Goal: Find specific page/section: Find specific page/section

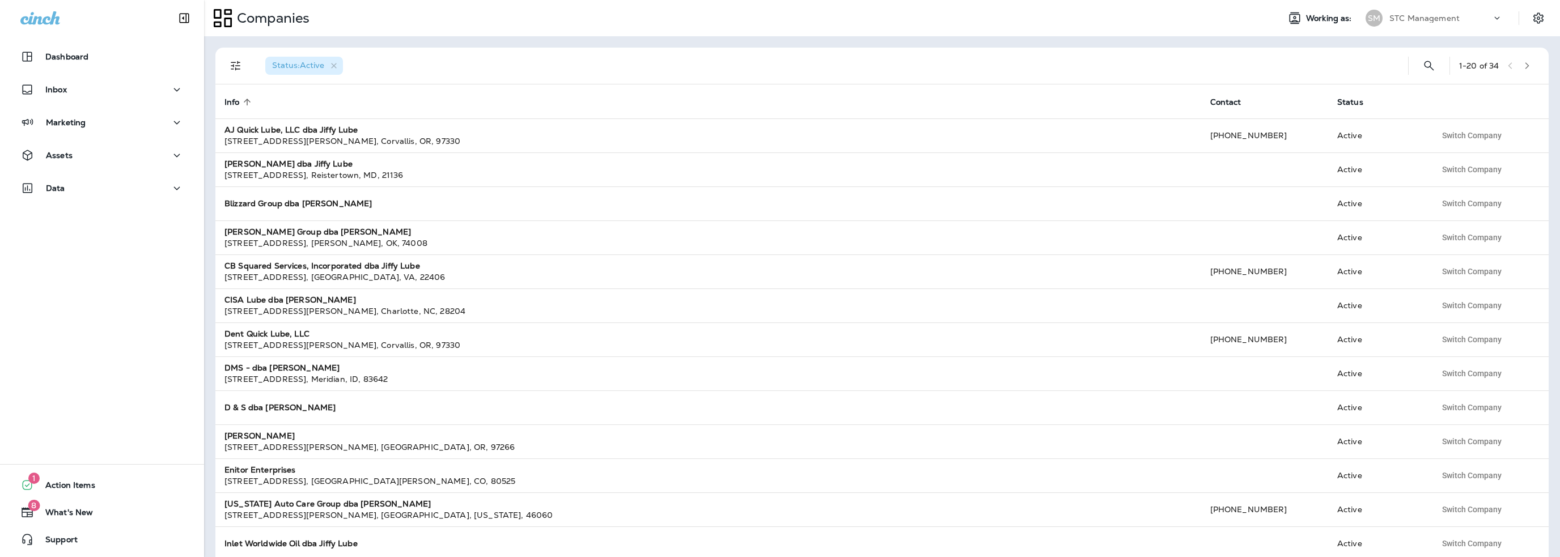
click at [1423, 23] on div "STC Management" at bounding box center [1441, 18] width 102 height 17
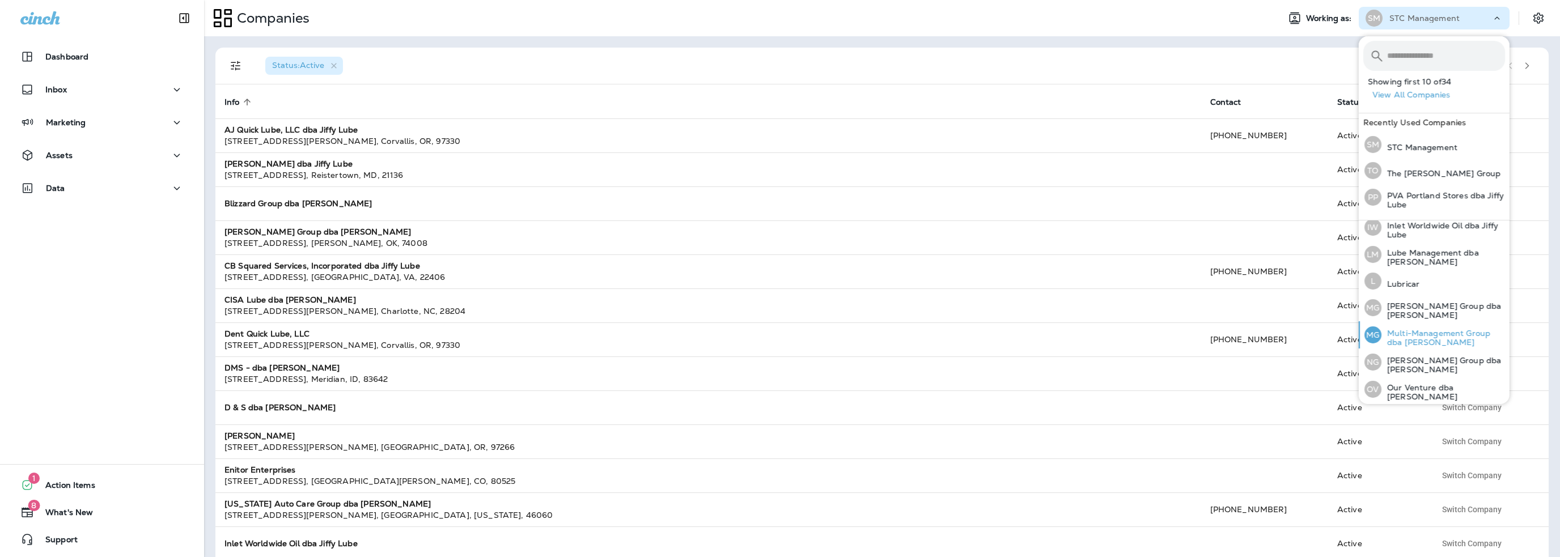
scroll to position [340, 0]
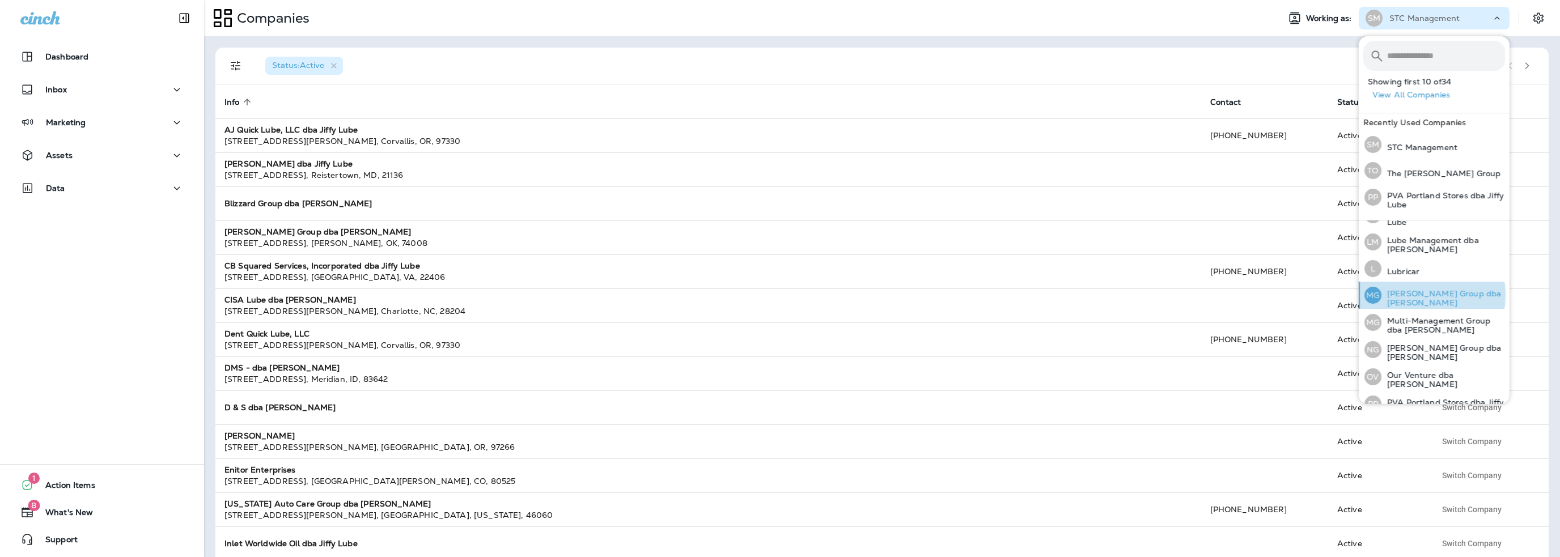
click at [1419, 292] on p "[PERSON_NAME] Group dba [PERSON_NAME]" at bounding box center [1444, 298] width 124 height 18
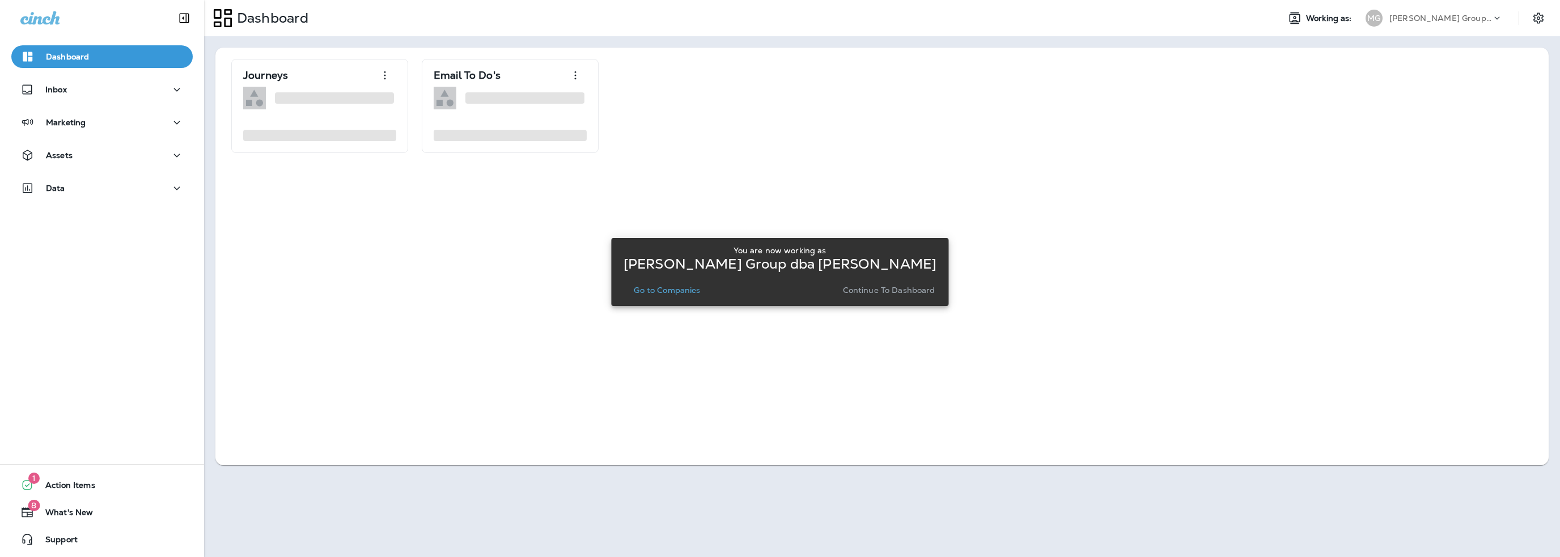
click at [679, 291] on p "Go to Companies" at bounding box center [667, 290] width 66 height 9
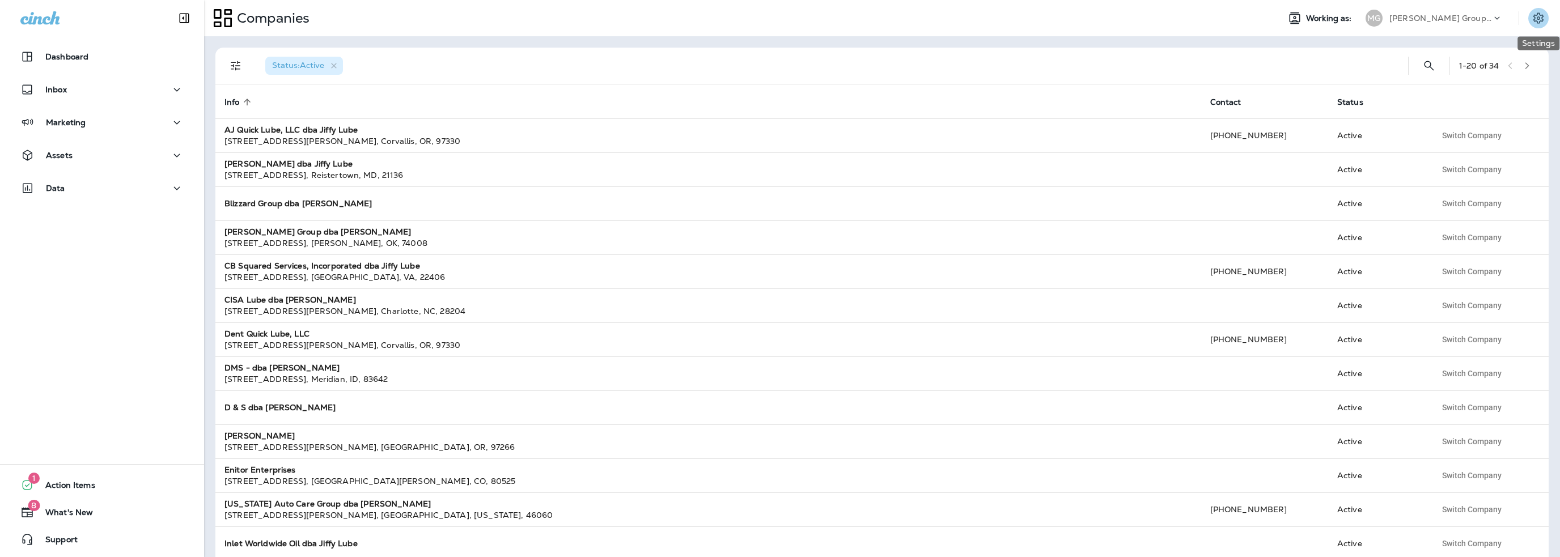
click at [1538, 22] on icon "Settings" at bounding box center [1539, 17] width 10 height 11
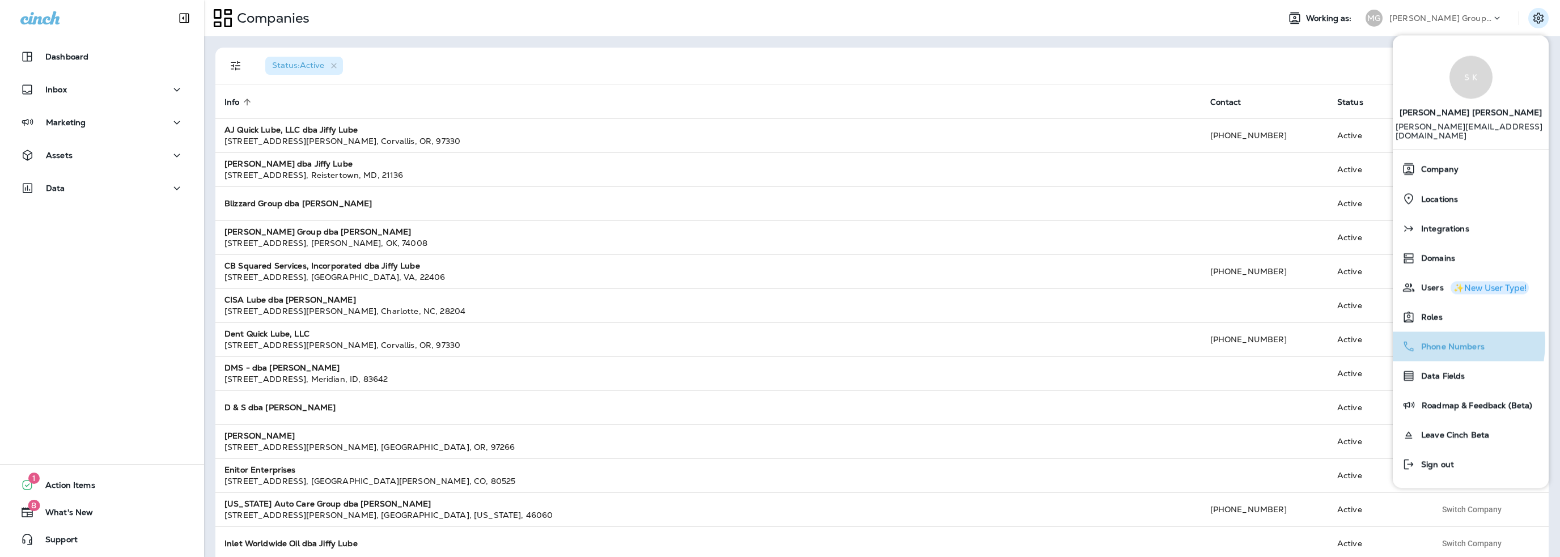
click at [1429, 342] on span "Phone Numbers" at bounding box center [1450, 347] width 69 height 10
